Goal: Contribute content: Contribute content

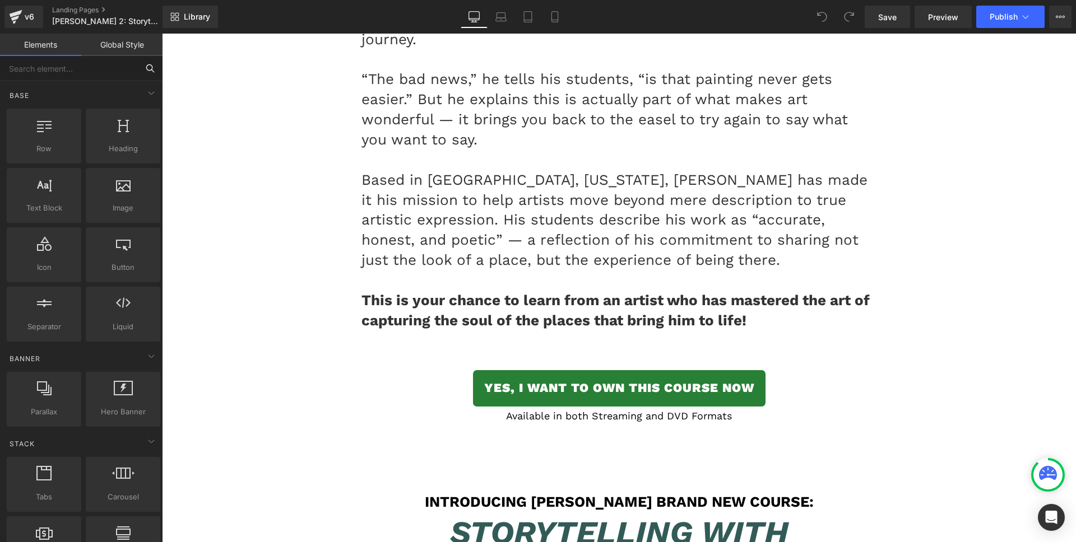
click at [83, 72] on input "text" at bounding box center [69, 68] width 138 height 25
type input "vide"
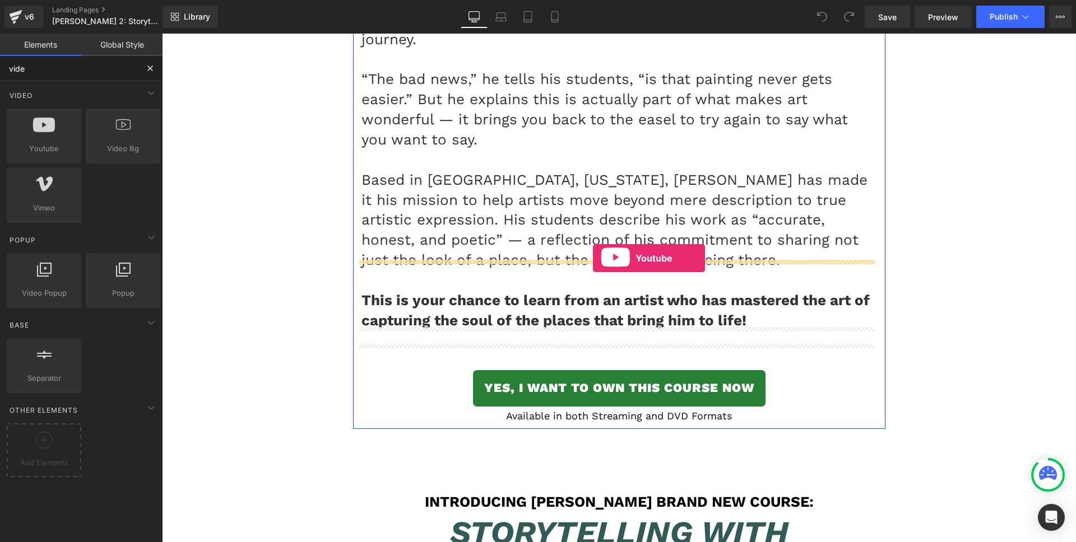
drag, startPoint x: 206, startPoint y: 174, endPoint x: 593, endPoint y: 258, distance: 395.7
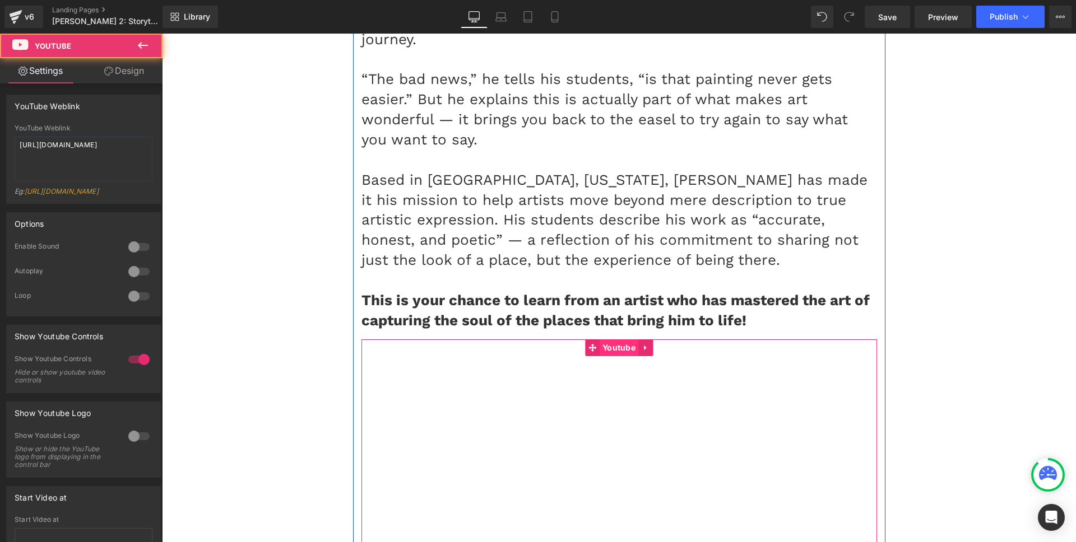
click at [607, 339] on span "Youtube" at bounding box center [618, 347] width 39 height 17
click at [606, 339] on span "Youtube" at bounding box center [618, 347] width 39 height 17
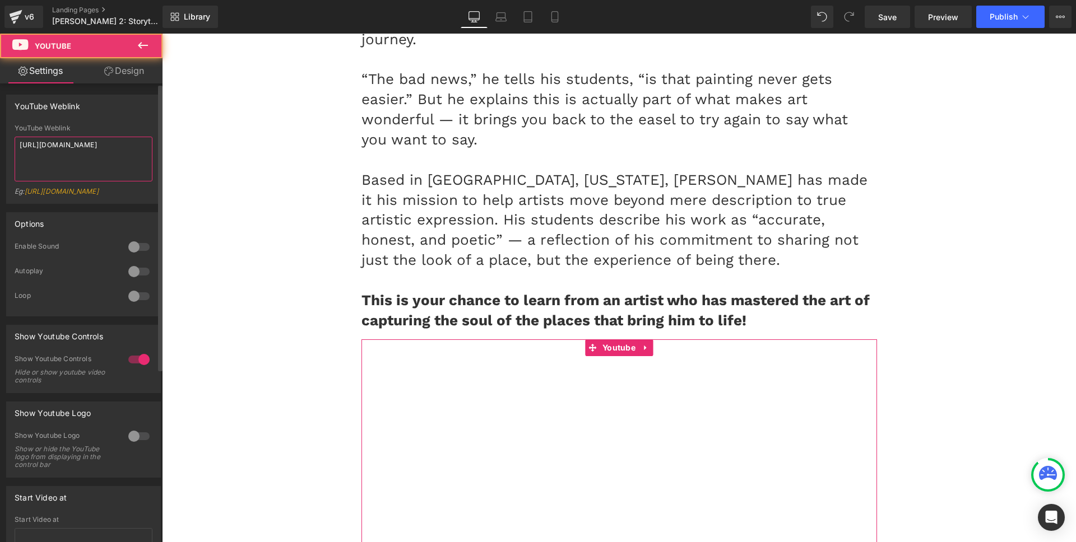
click at [102, 165] on textarea "https://www.youtube.com/watch?v=OQBlWco72c4" at bounding box center [84, 159] width 138 height 45
paste textarea "youtu.be/Xv21F0Pfx1o"
type textarea "https://youtu.be/Xv21F0Pfx1o"
click at [108, 114] on div "YouTube Weblink" at bounding box center [83, 105] width 153 height 21
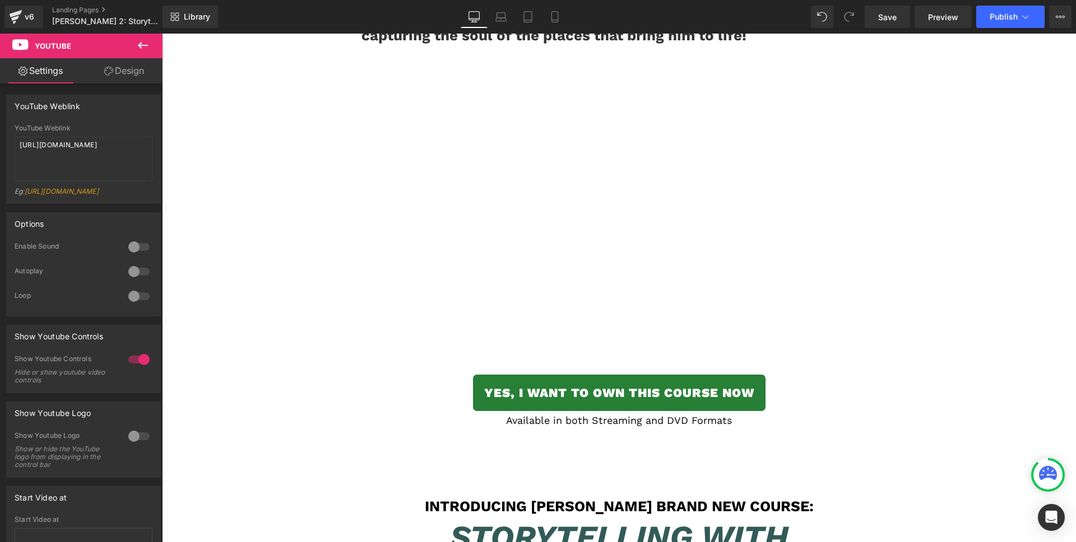
scroll to position [4444, 0]
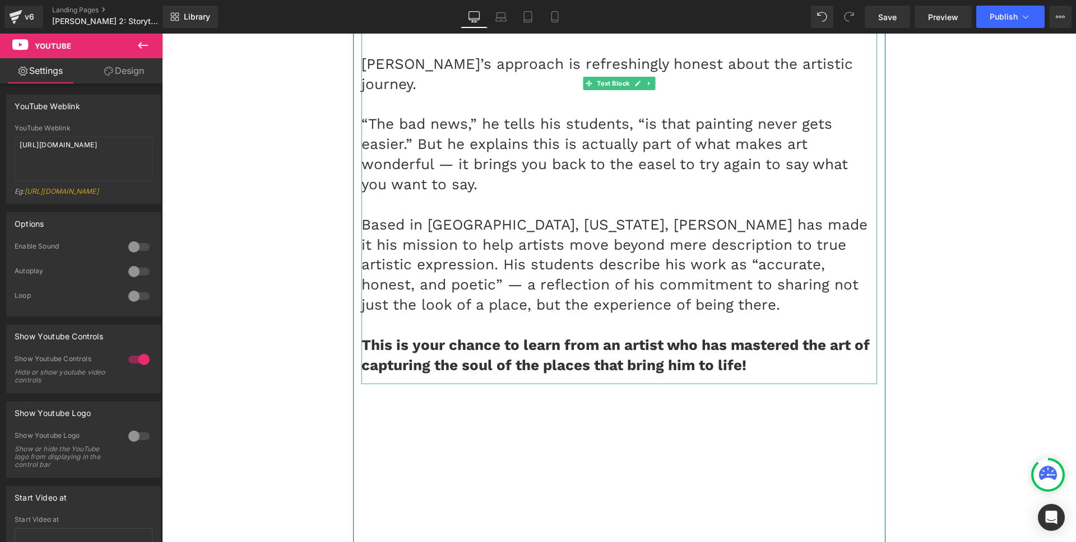
click at [763, 336] on p "This is your chance to learn from an artist who has mastered the art of capturi…" at bounding box center [618, 356] width 515 height 40
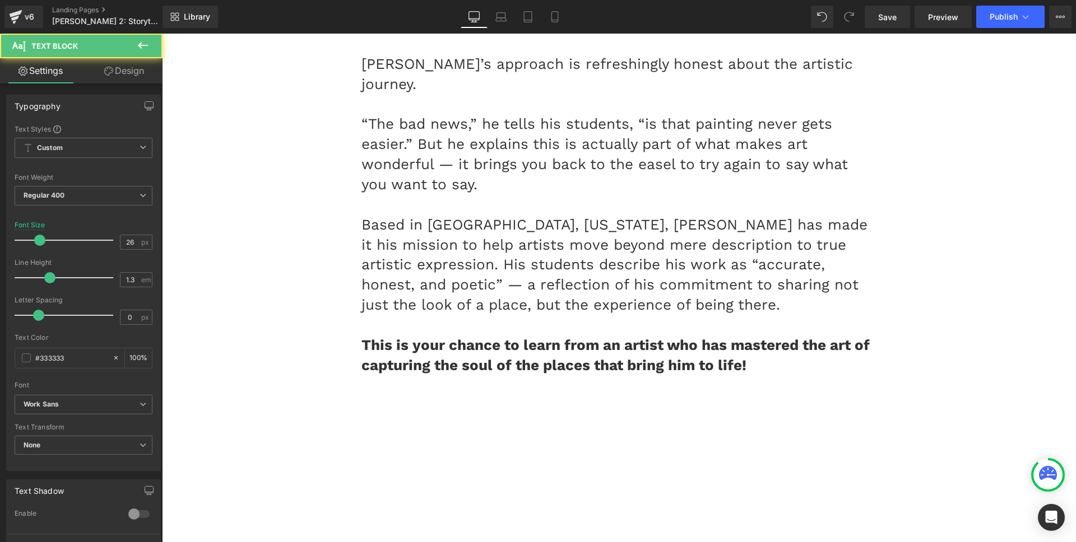
click at [110, 75] on icon at bounding box center [108, 71] width 9 height 9
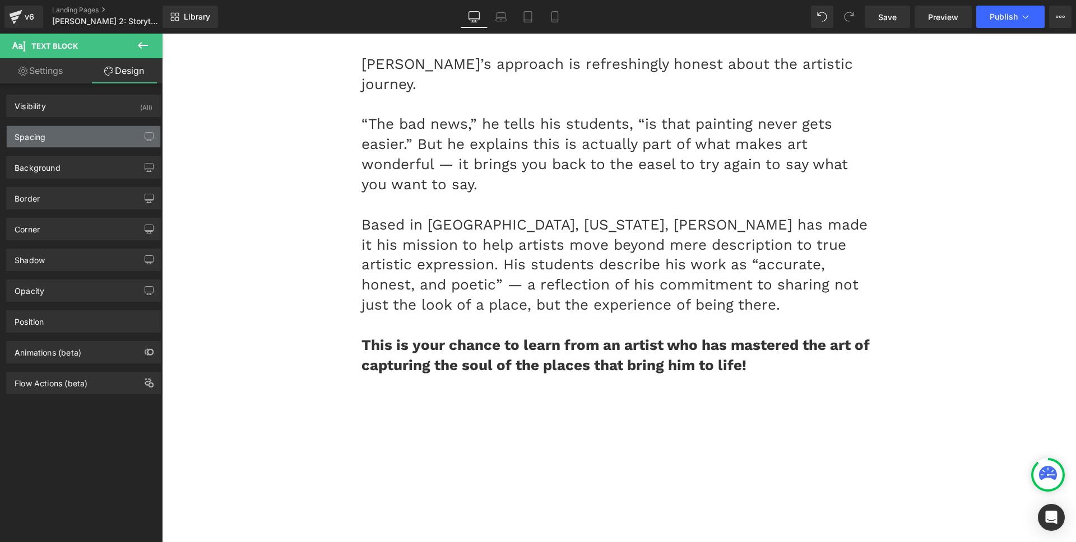
click at [58, 141] on div "Spacing" at bounding box center [83, 136] width 153 height 21
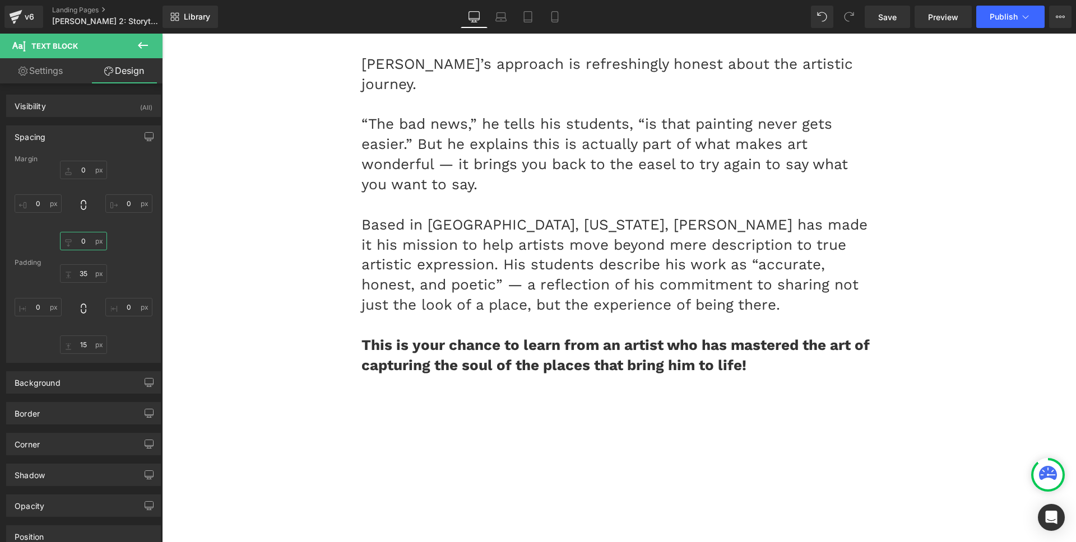
click at [81, 240] on input "0" at bounding box center [83, 241] width 47 height 18
type input "35"
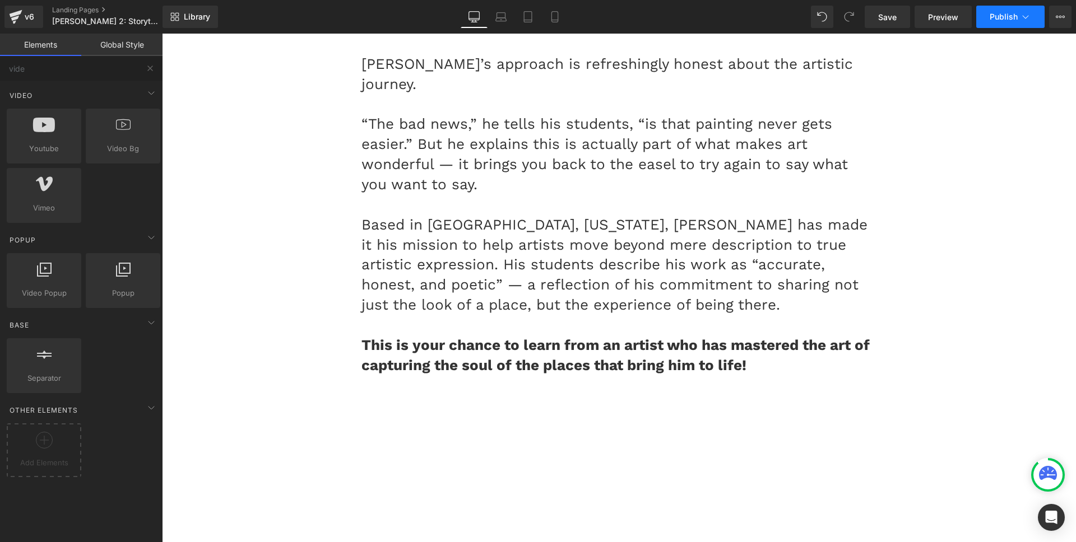
click at [989, 20] on span "Publish" at bounding box center [1003, 16] width 28 height 9
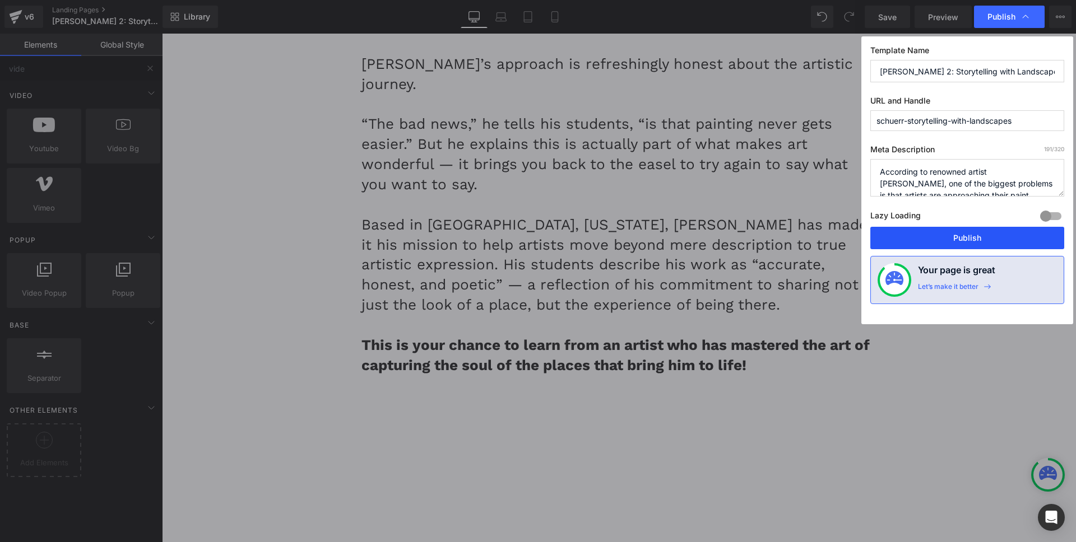
click at [917, 234] on button "Publish" at bounding box center [967, 238] width 194 height 22
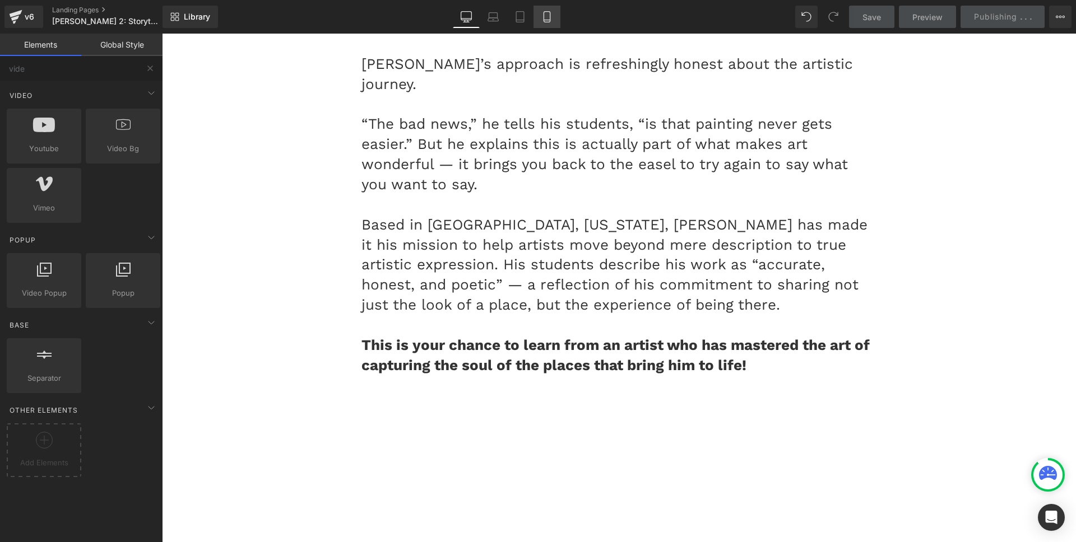
click at [550, 18] on icon at bounding box center [546, 17] width 6 height 11
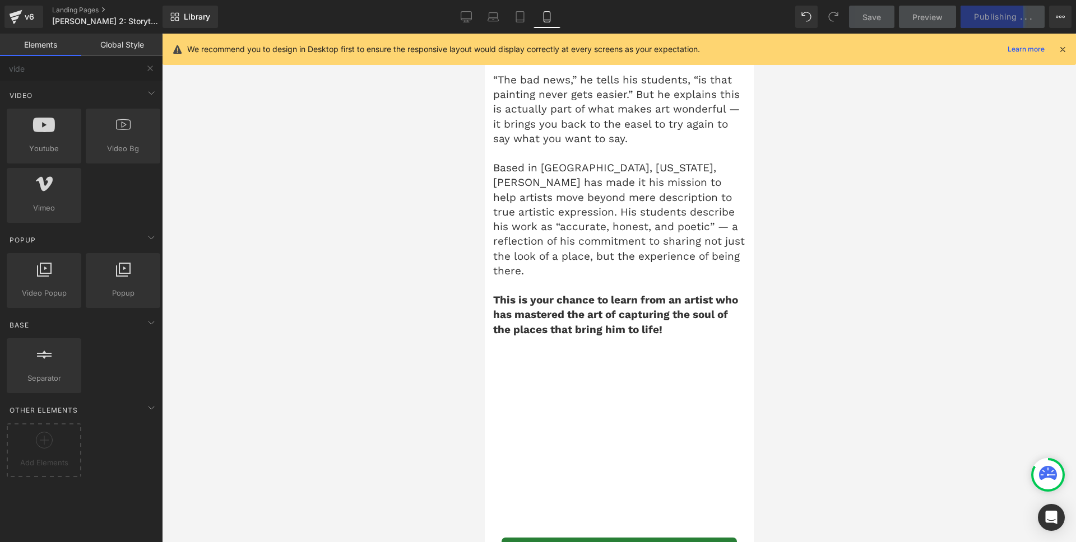
scroll to position [3914, 0]
click at [471, 18] on icon at bounding box center [465, 16] width 11 height 11
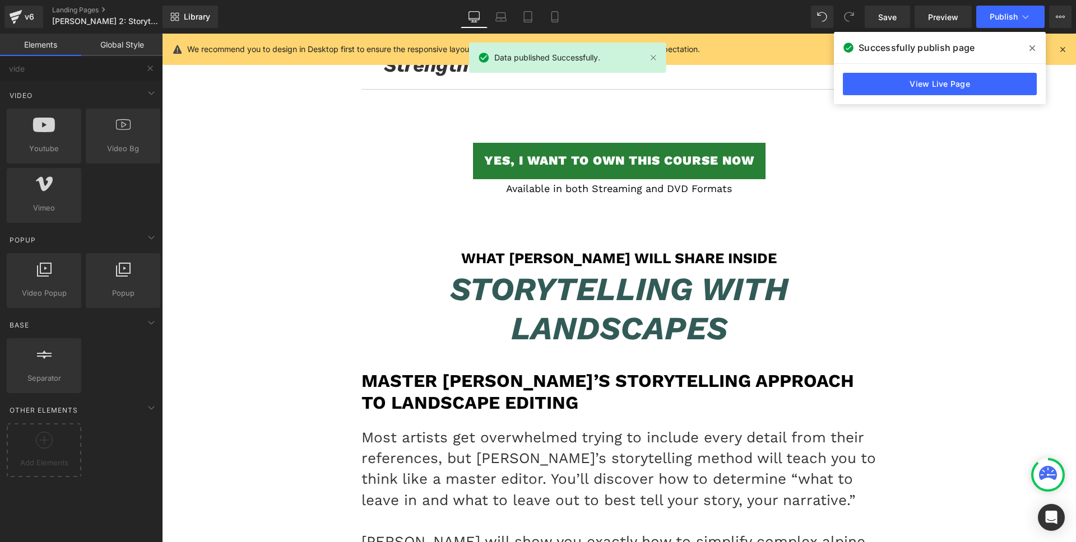
scroll to position [7687, 0]
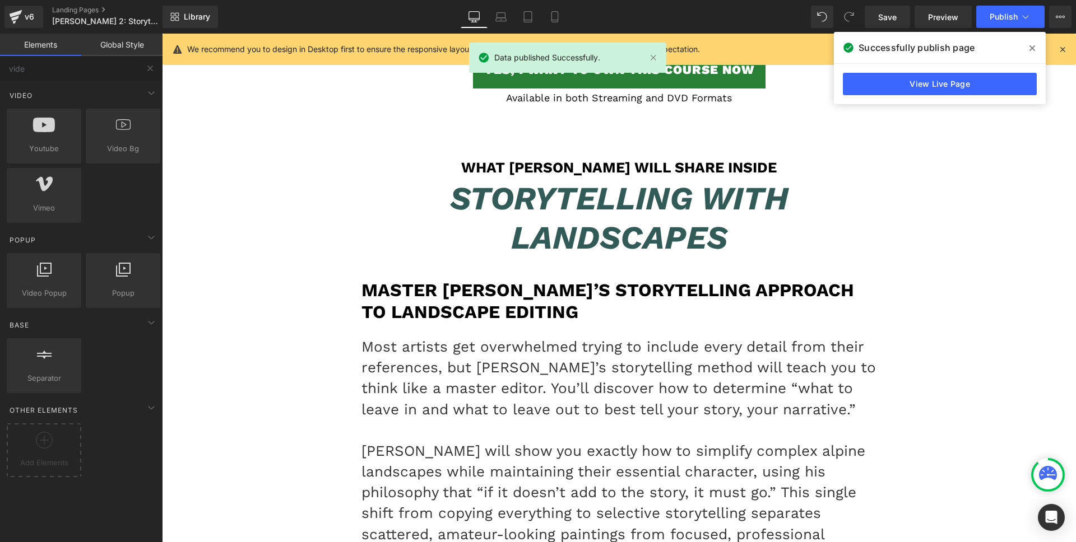
drag, startPoint x: 1028, startPoint y: 48, endPoint x: 913, endPoint y: 69, distance: 116.8
click at [1028, 48] on span at bounding box center [1032, 48] width 18 height 18
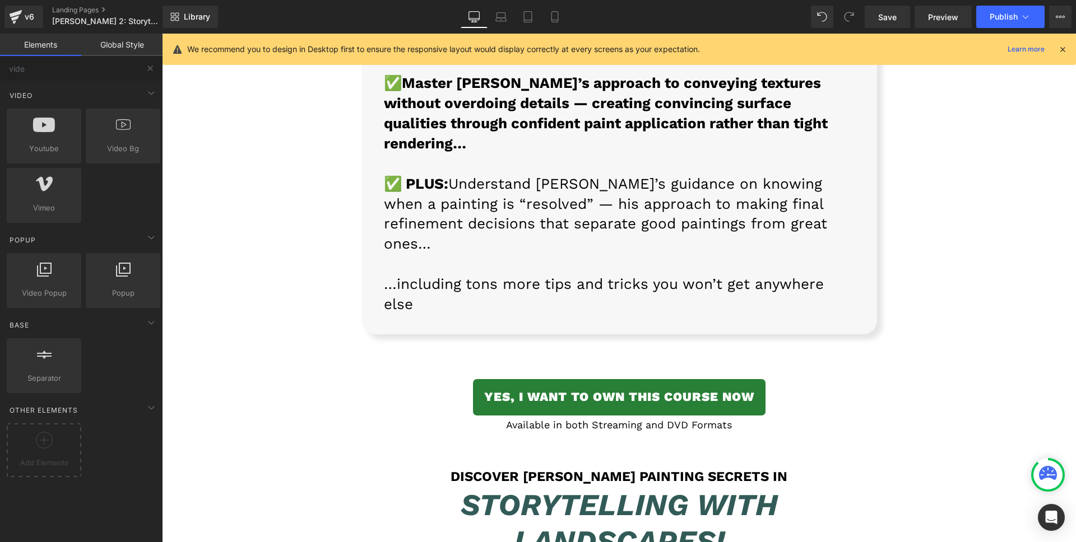
scroll to position [11205, 0]
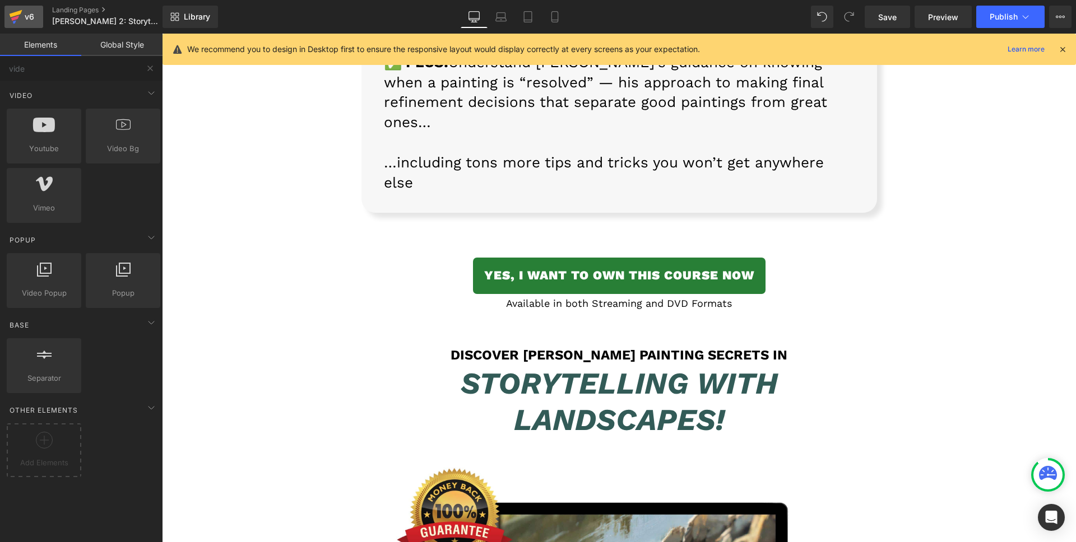
click at [16, 15] on icon at bounding box center [16, 13] width 13 height 7
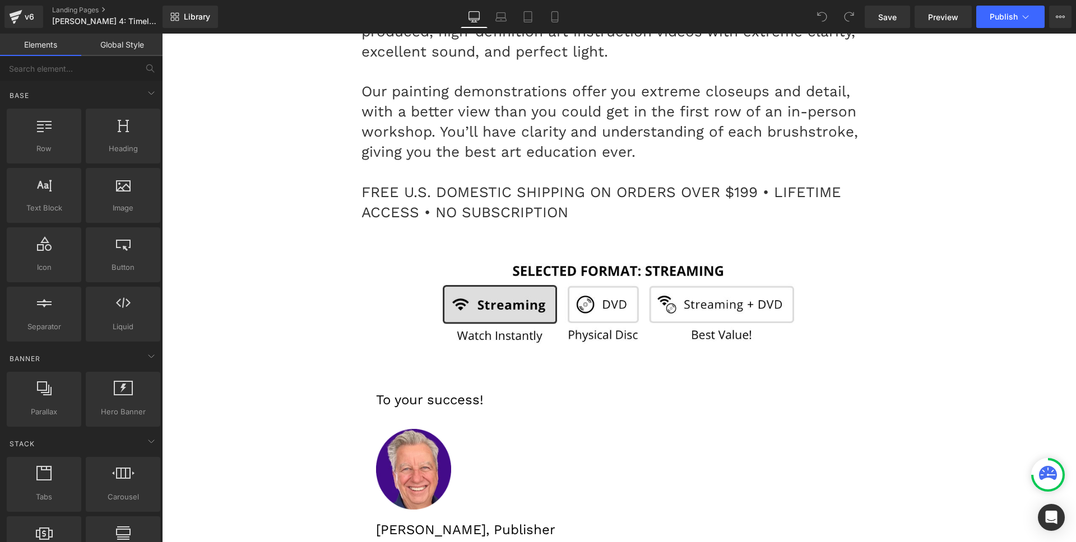
scroll to position [12609, 0]
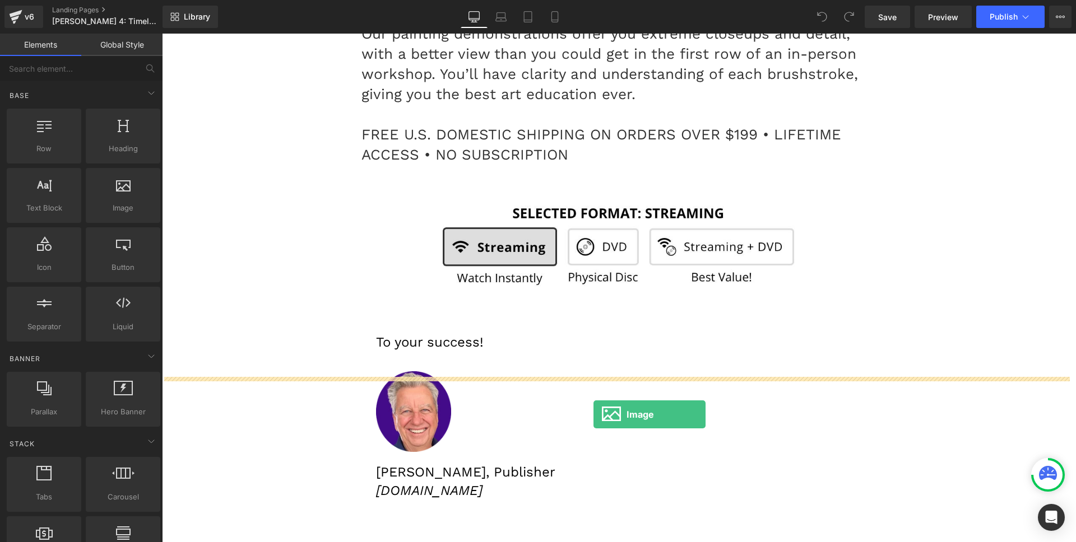
drag, startPoint x: 569, startPoint y: 383, endPoint x: 593, endPoint y: 415, distance: 40.3
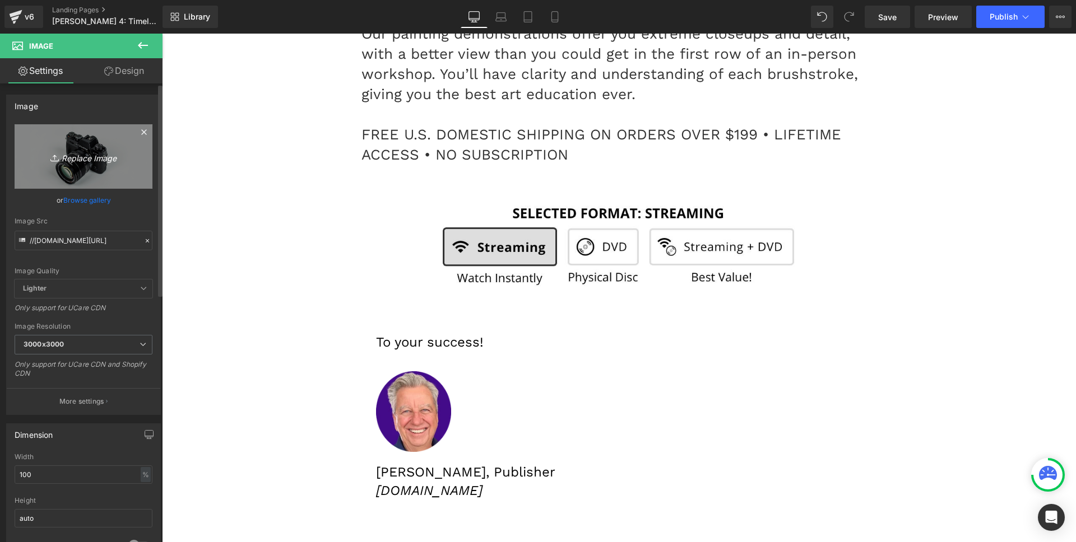
click at [124, 138] on link "Replace Image" at bounding box center [84, 156] width 138 height 64
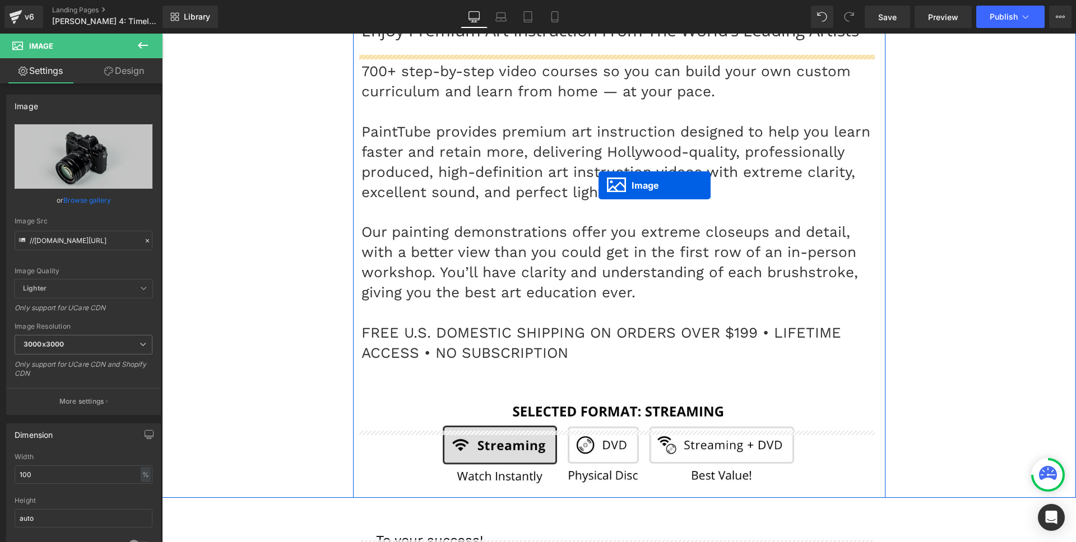
scroll to position [12124, 0]
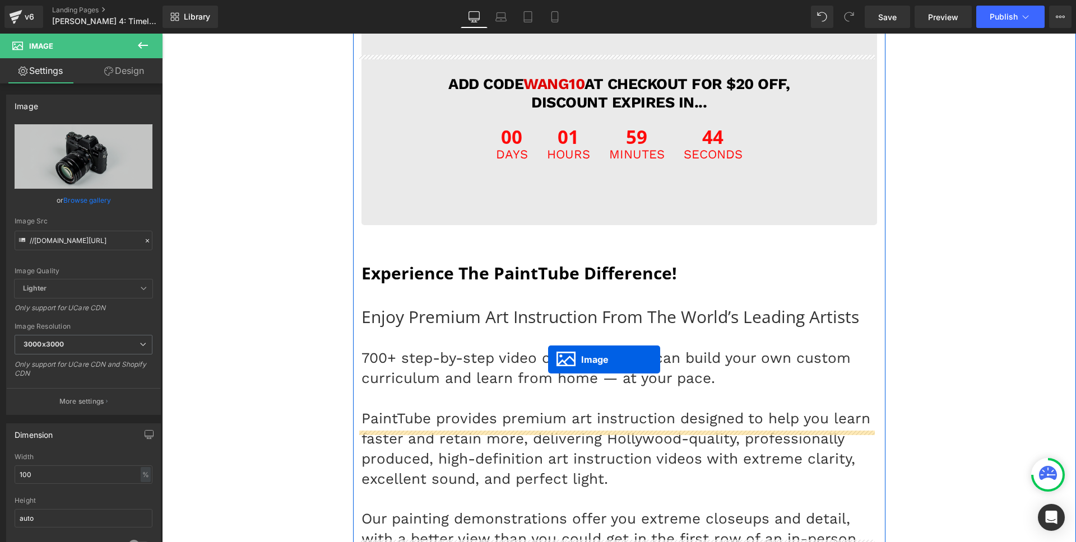
drag, startPoint x: 598, startPoint y: 179, endPoint x: 548, endPoint y: 360, distance: 187.2
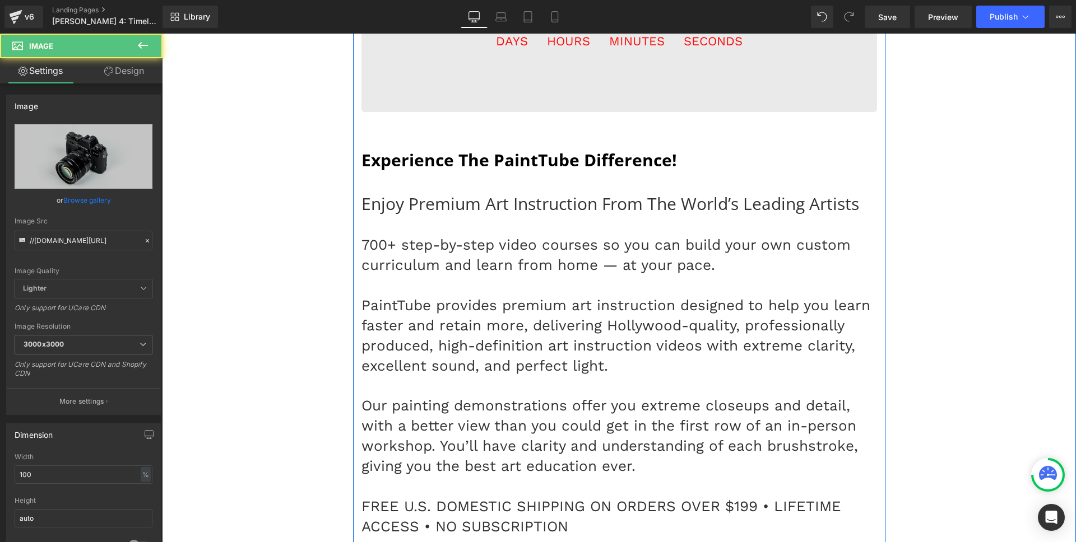
scroll to position [12345, 0]
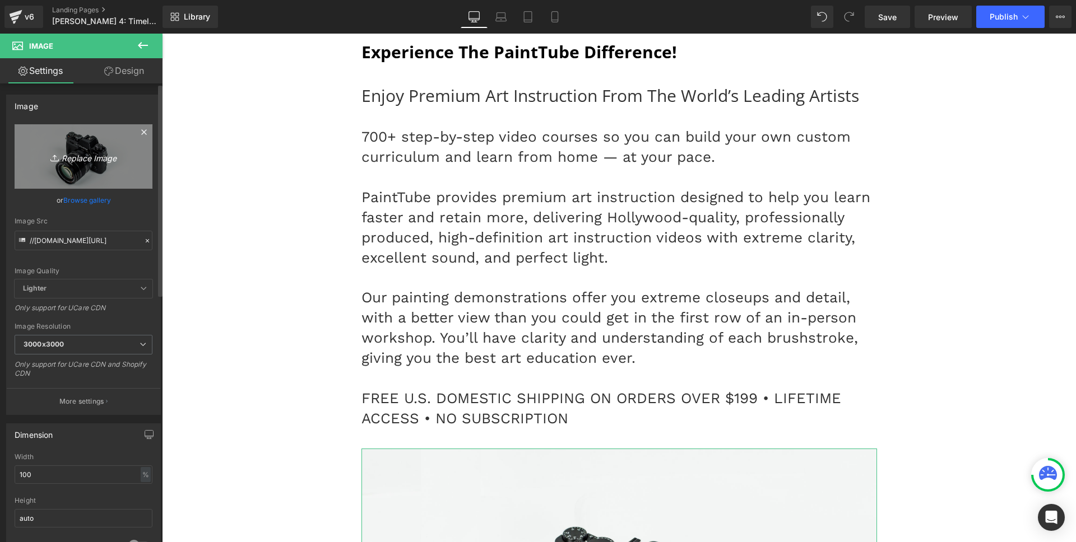
click at [136, 131] on link at bounding box center [144, 133] width 17 height 17
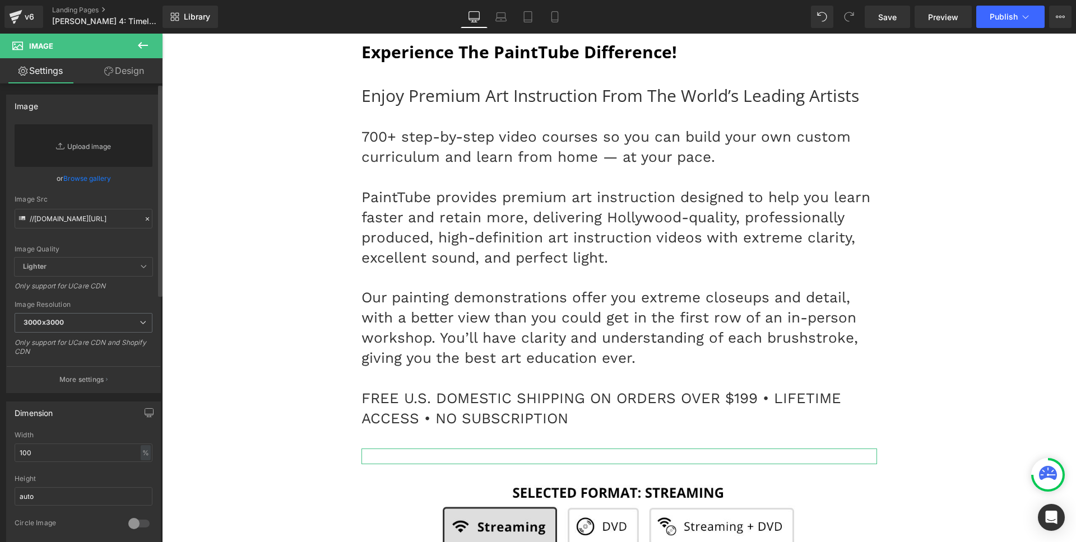
click at [97, 146] on link "Replace Image" at bounding box center [84, 145] width 138 height 43
type input "C:\fakepath\fjt.gif"
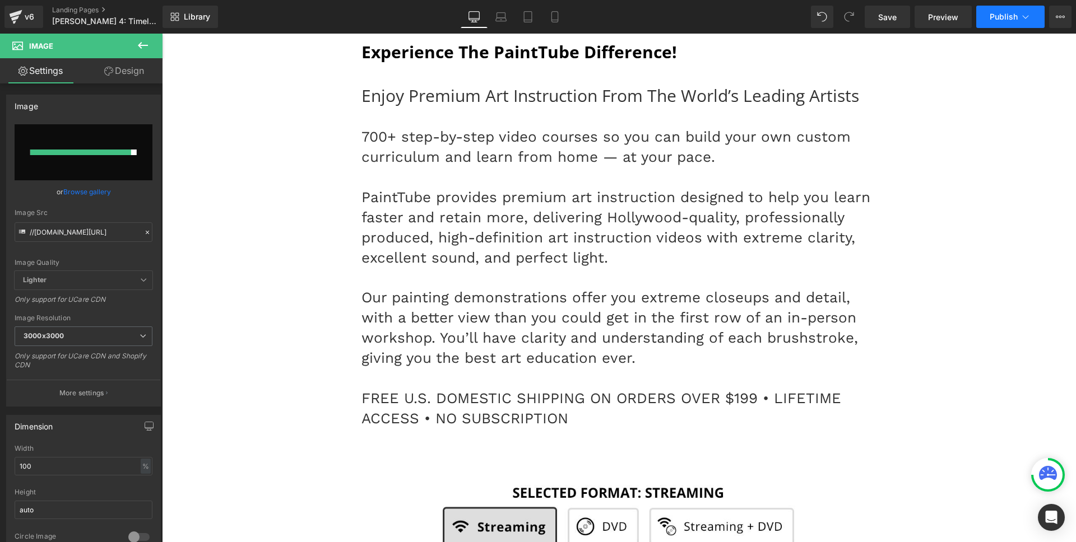
click at [1010, 16] on span "Publish" at bounding box center [1003, 16] width 28 height 9
click at [975, 32] on div "Library Desktop Desktop Laptop Tablet Mobile Save Preview Publish Scheduled Vie…" at bounding box center [618, 17] width 913 height 34
click at [989, 17] on span "Publish" at bounding box center [1003, 16] width 28 height 9
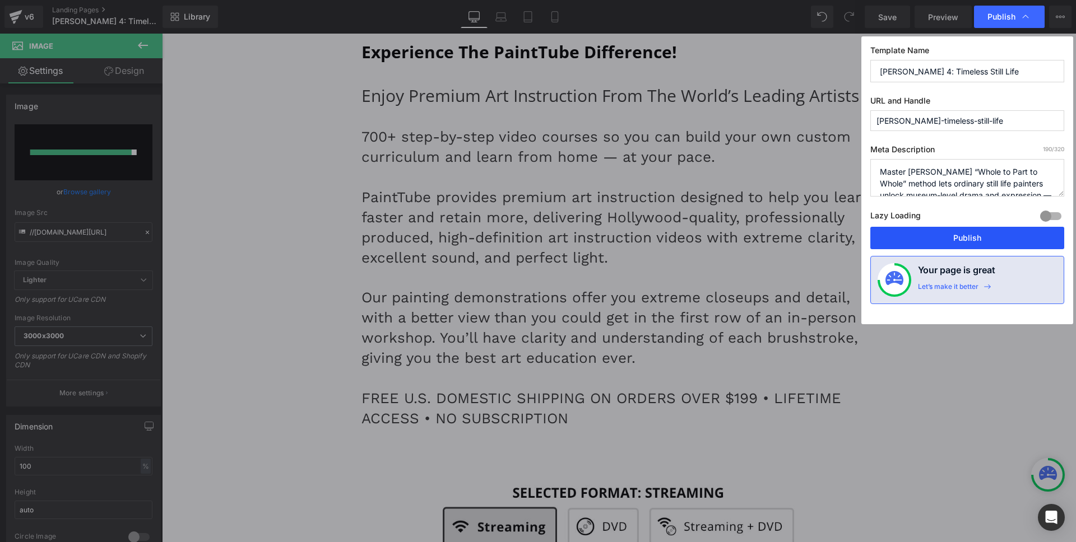
drag, startPoint x: 951, startPoint y: 244, endPoint x: 789, endPoint y: 212, distance: 164.4
click at [951, 244] on button "Publish" at bounding box center [967, 238] width 194 height 22
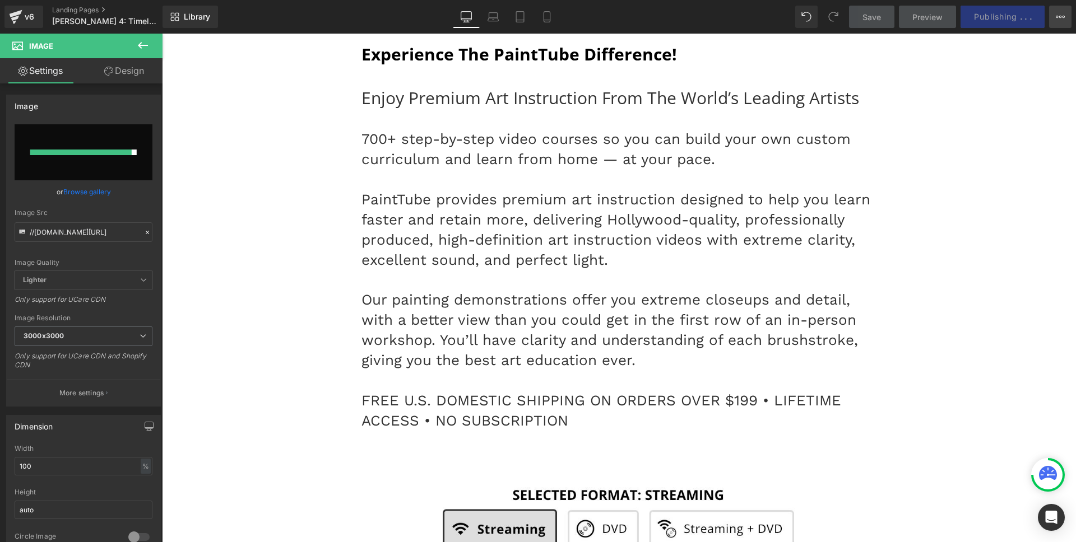
scroll to position [12340, 0]
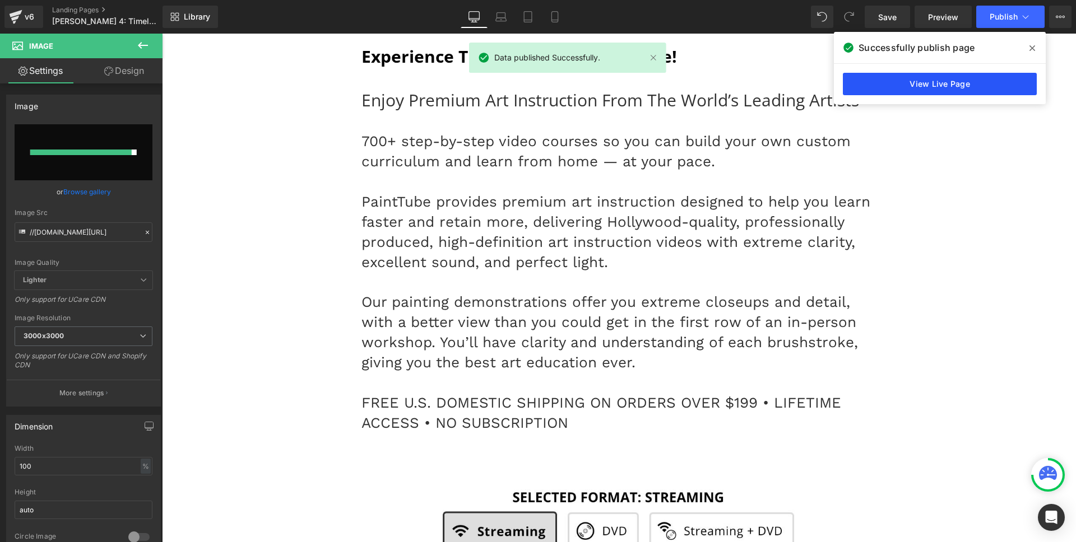
click at [944, 85] on link "View Live Page" at bounding box center [940, 84] width 194 height 22
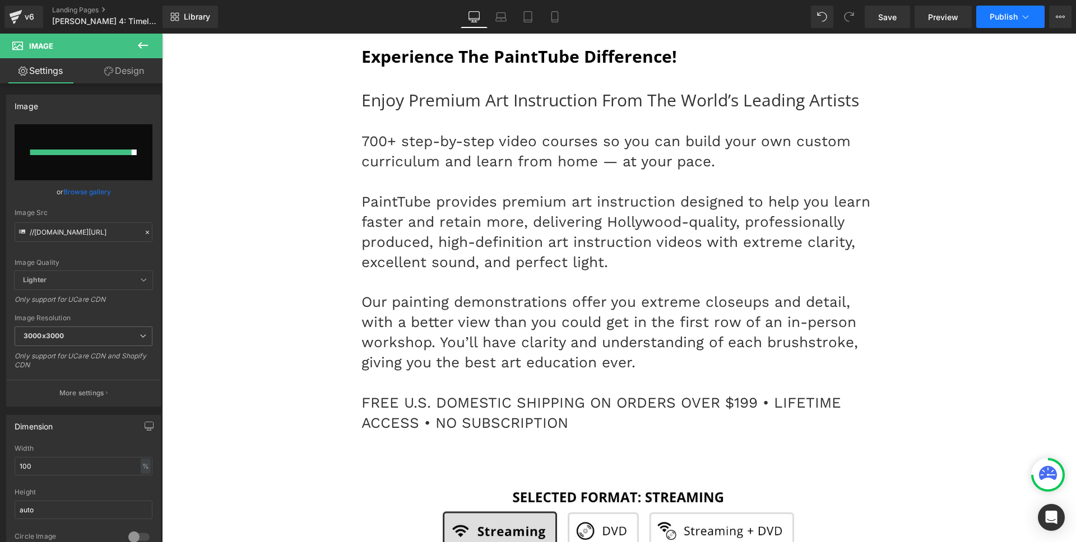
click at [1002, 23] on button "Publish" at bounding box center [1010, 17] width 68 height 22
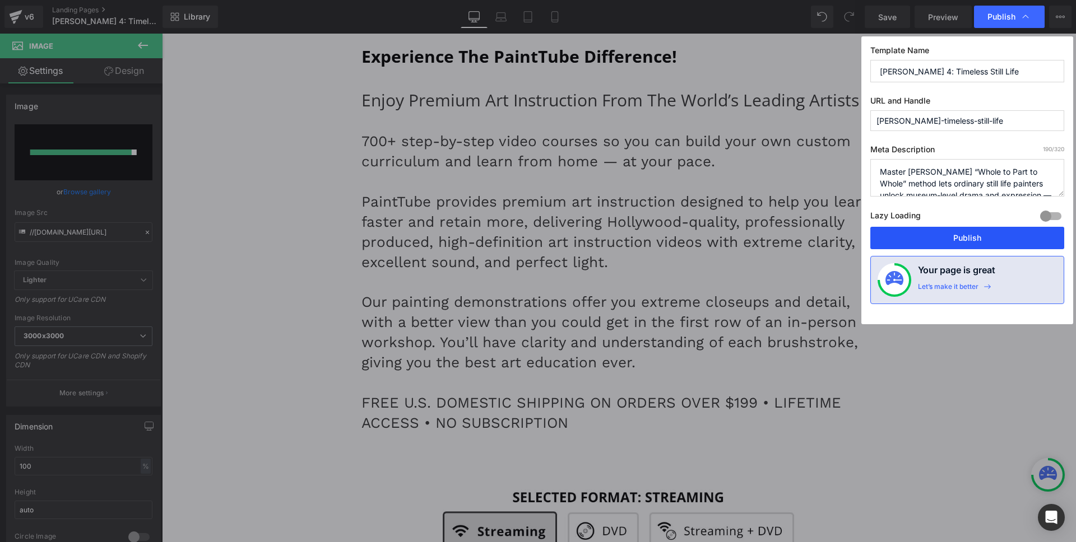
click at [981, 244] on button "Publish" at bounding box center [967, 238] width 194 height 22
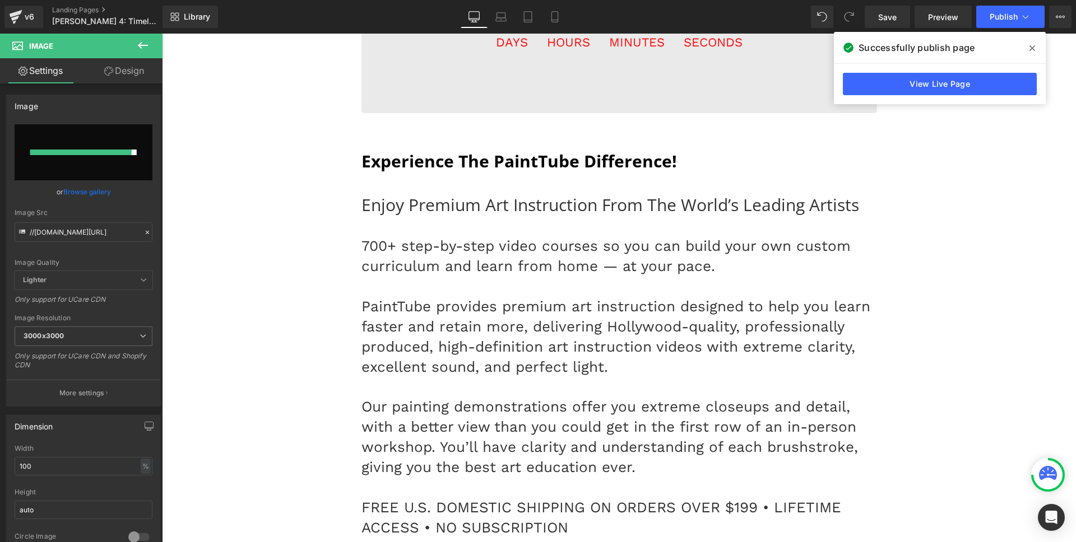
scroll to position [12344, 0]
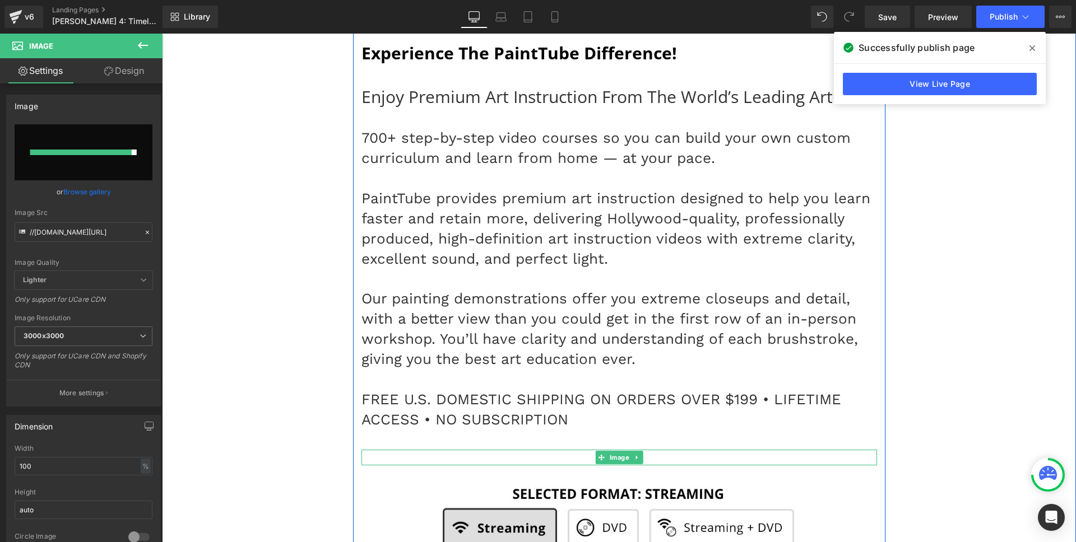
click at [611, 451] on span "Image" at bounding box center [619, 457] width 24 height 13
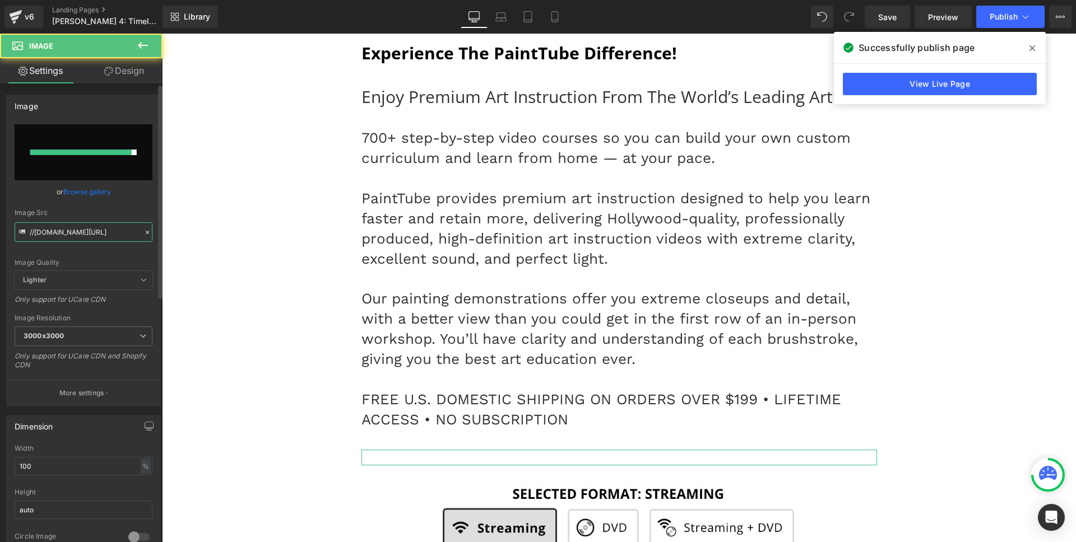
click at [71, 229] on input "//[DOMAIN_NAME][URL]" at bounding box center [84, 232] width 138 height 20
paste input "[URL][DOMAIN_NAME]"
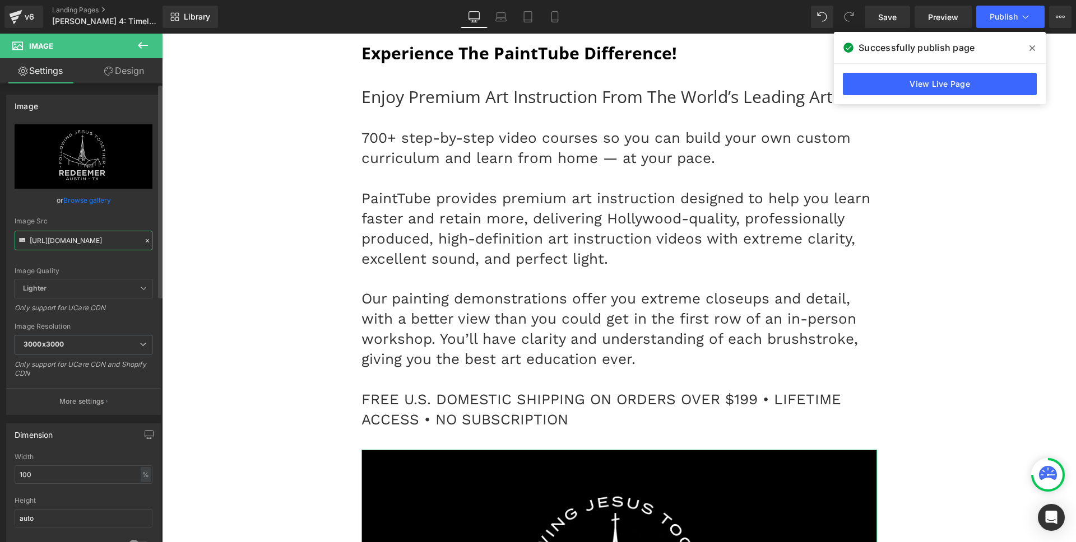
type input "[URL][DOMAIN_NAME]"
click at [72, 211] on div "Image Quality Lighter Lightest Lighter Lighter Lightest Only support for UCare …" at bounding box center [84, 201] width 138 height 155
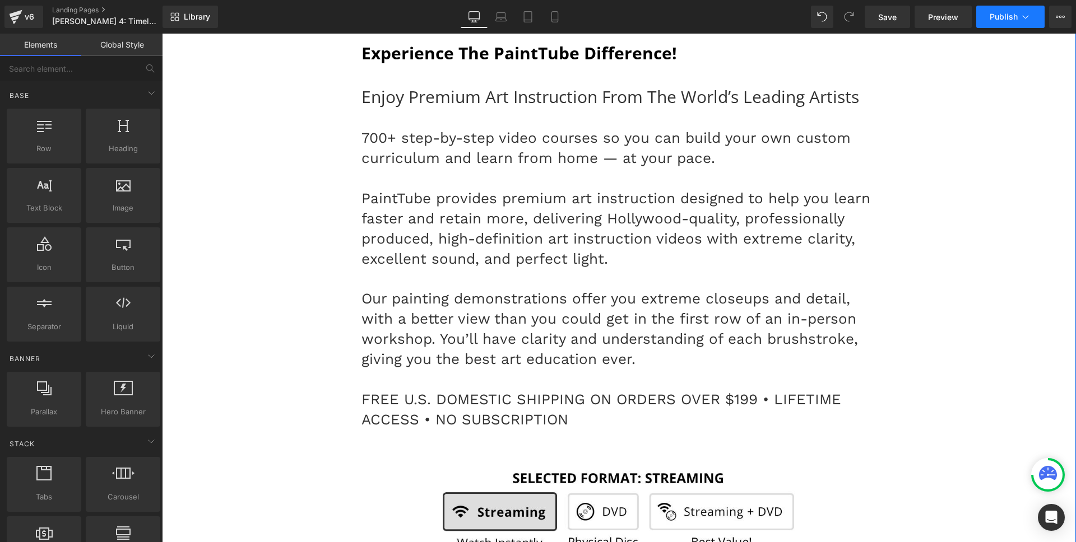
click at [989, 18] on button "Publish" at bounding box center [1010, 17] width 68 height 22
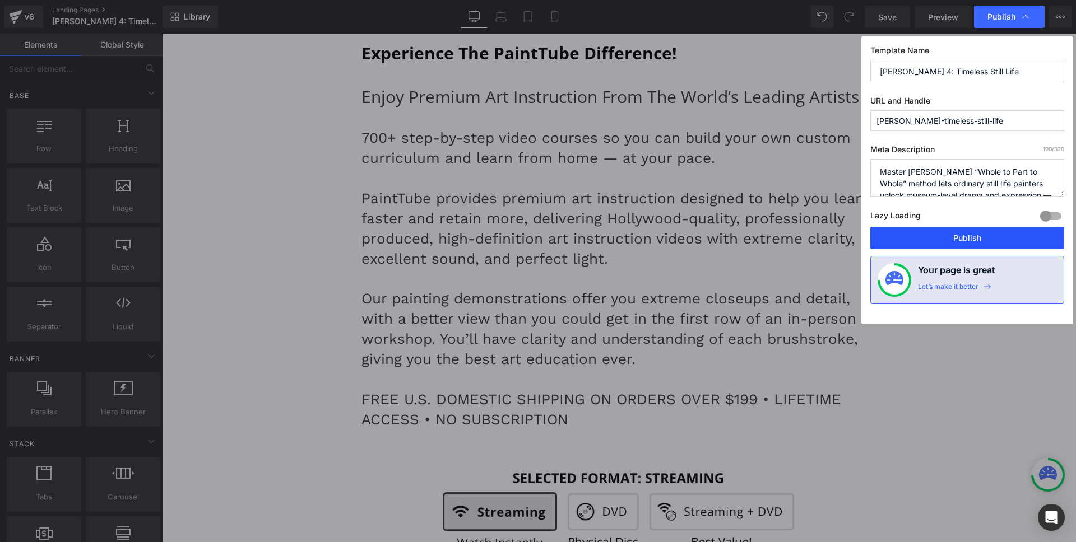
click at [945, 232] on button "Publish" at bounding box center [967, 238] width 194 height 22
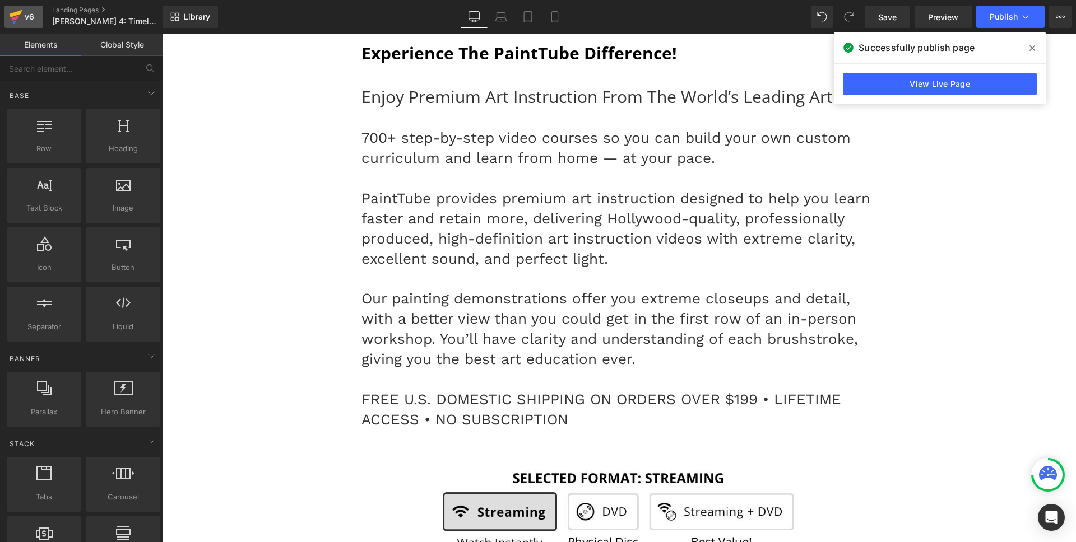
click at [33, 18] on div "v6" at bounding box center [29, 17] width 14 height 15
